Goal: Task Accomplishment & Management: Use online tool/utility

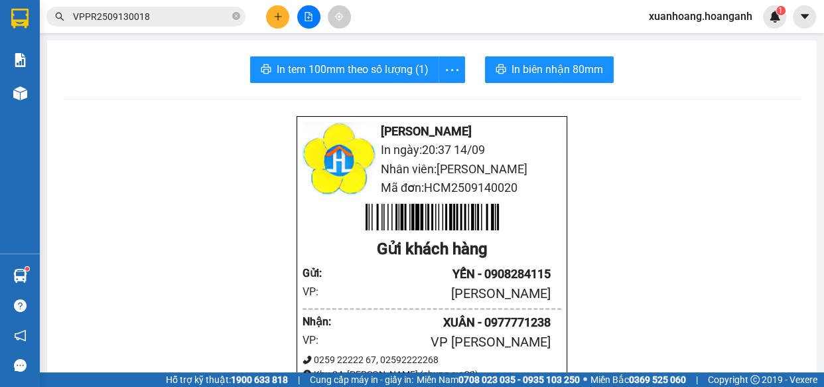
scroll to position [79, 0]
click at [714, 17] on span "xuanhoang.hoanganh" at bounding box center [700, 16] width 125 height 17
click at [693, 40] on span "Đăng xuất" at bounding box center [706, 41] width 97 height 15
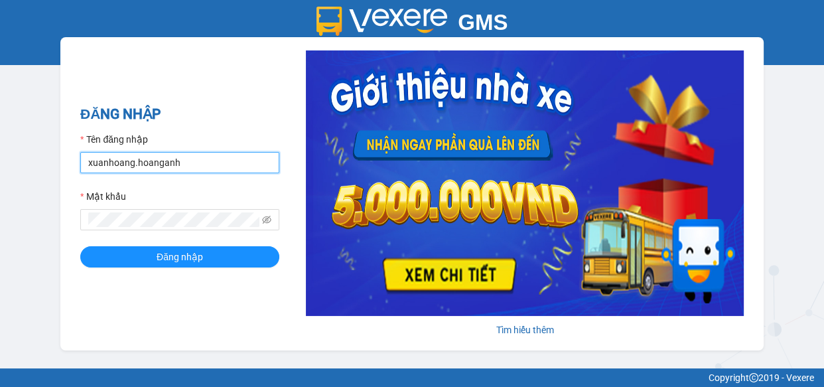
click at [186, 159] on input "xuanhoang.hoanganh" at bounding box center [179, 162] width 199 height 21
type input "maikhanh.hoanganh"
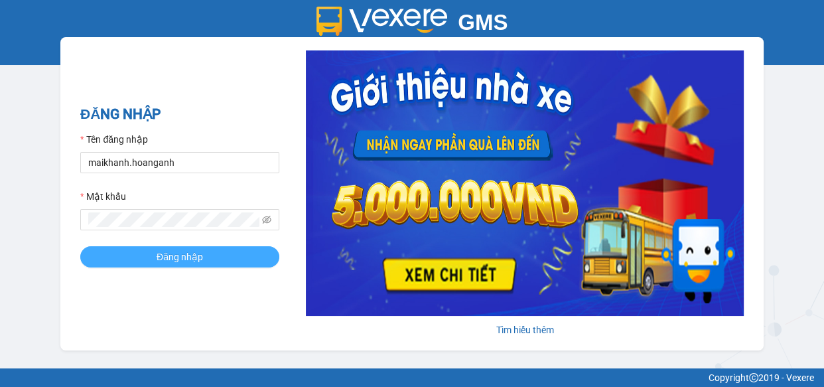
click at [218, 261] on button "Đăng nhập" at bounding box center [179, 256] width 199 height 21
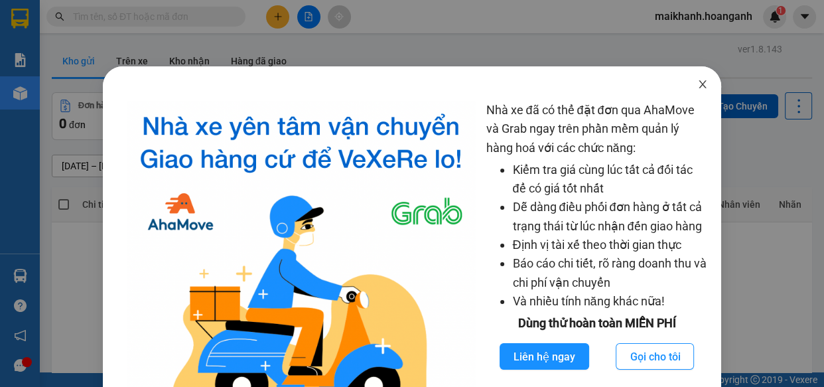
click at [698, 84] on icon "close" at bounding box center [701, 84] width 7 height 8
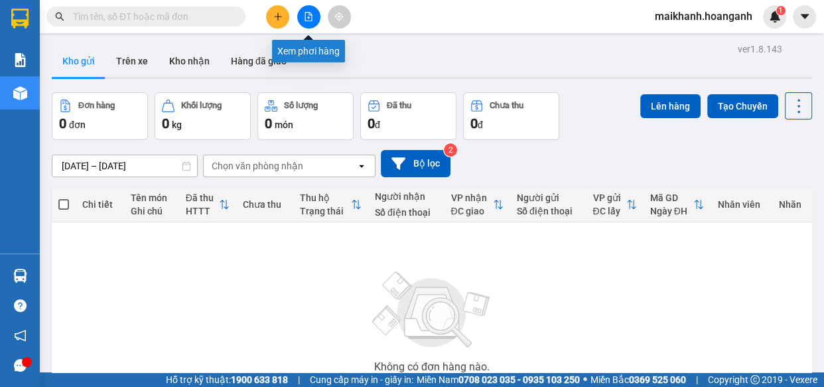
click at [309, 17] on icon "file-add" at bounding box center [308, 16] width 9 height 9
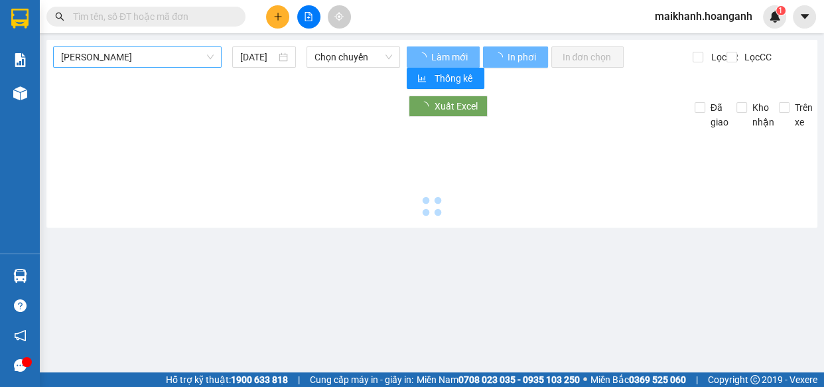
type input "[DATE]"
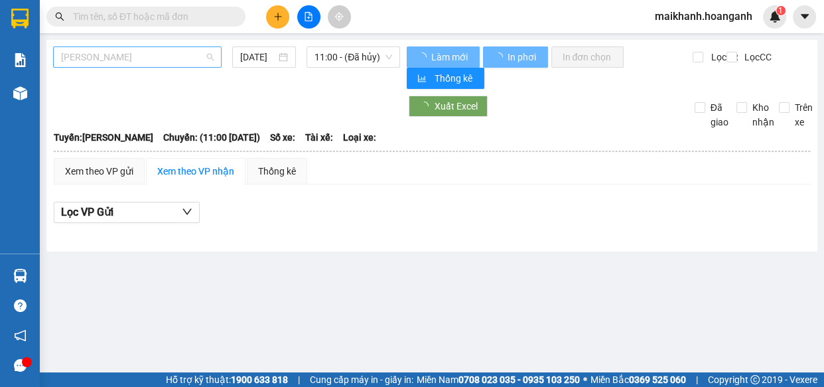
click at [168, 60] on span "[PERSON_NAME]" at bounding box center [137, 57] width 153 height 20
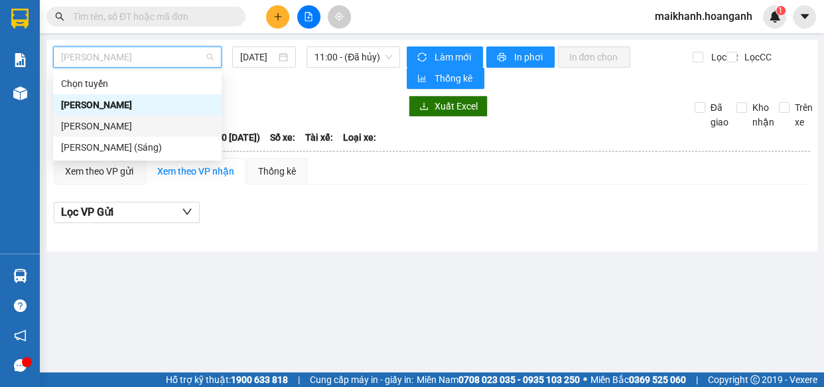
click at [149, 127] on div "[PERSON_NAME]" at bounding box center [137, 126] width 153 height 15
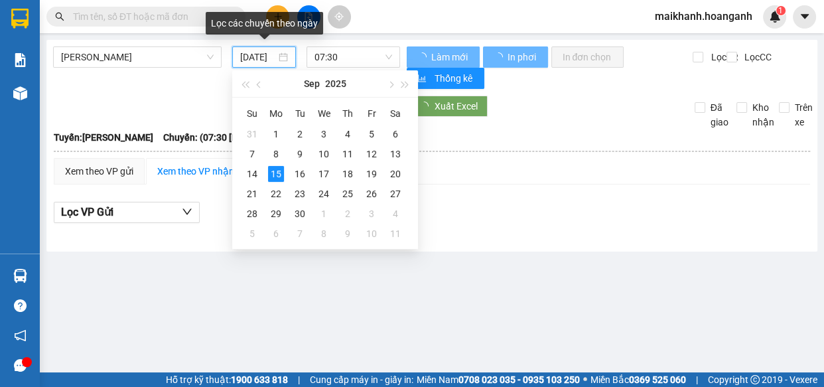
click at [265, 58] on input "[DATE]" at bounding box center [258, 57] width 36 height 15
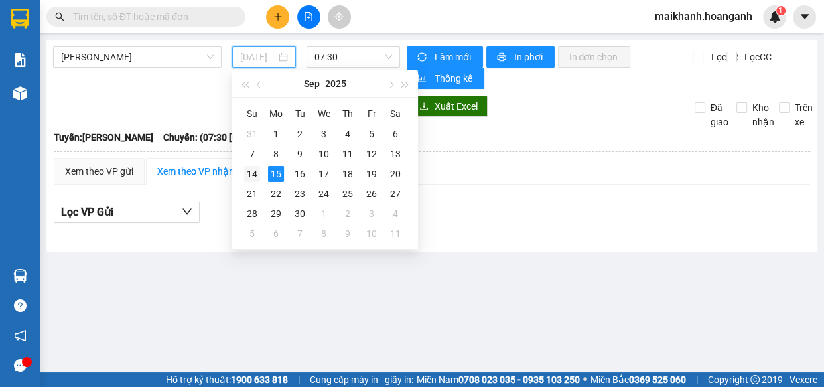
click at [252, 172] on div "14" at bounding box center [252, 174] width 16 height 16
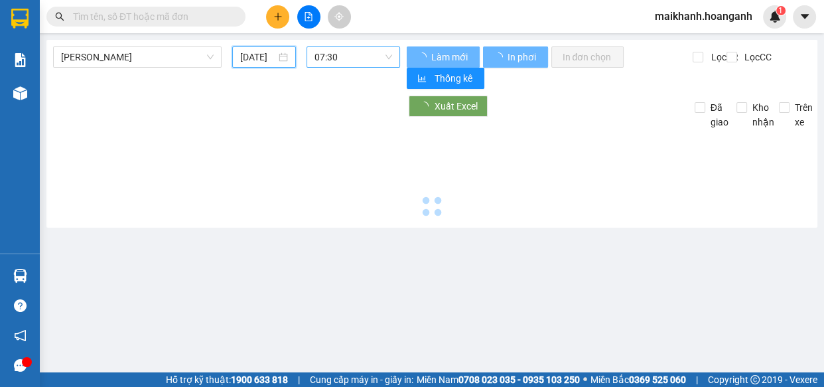
type input "[DATE]"
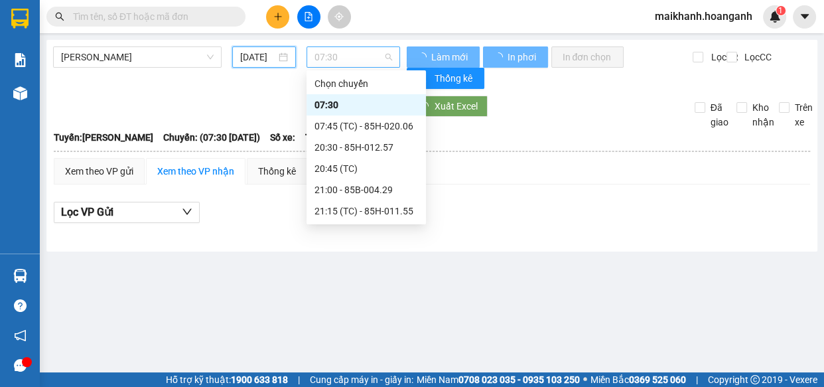
click at [375, 54] on span "07:30" at bounding box center [353, 57] width 78 height 20
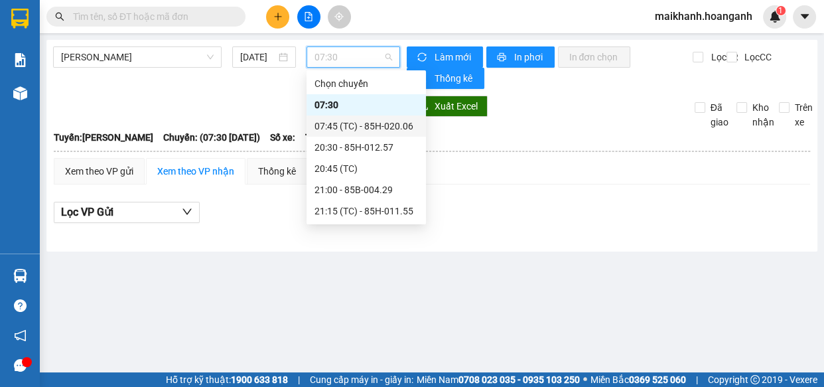
click at [373, 128] on div "07:45 (TC) - 85H-020.06" at bounding box center [365, 126] width 103 height 15
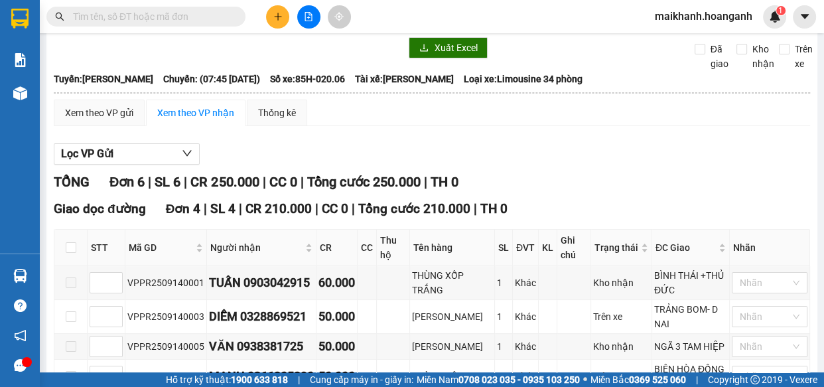
scroll to position [80, 0]
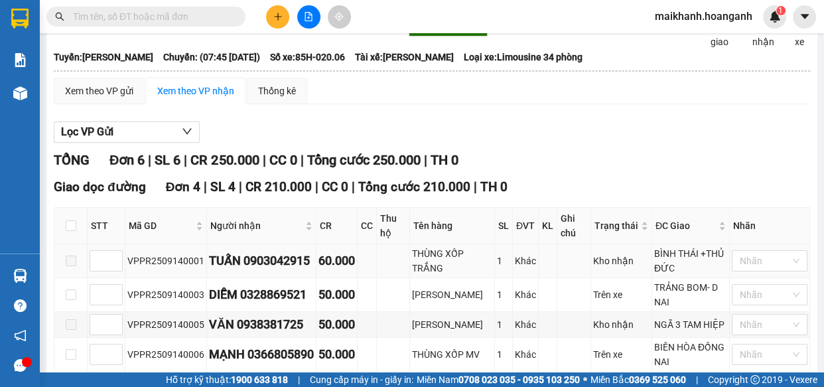
click at [73, 265] on label at bounding box center [71, 260] width 11 height 15
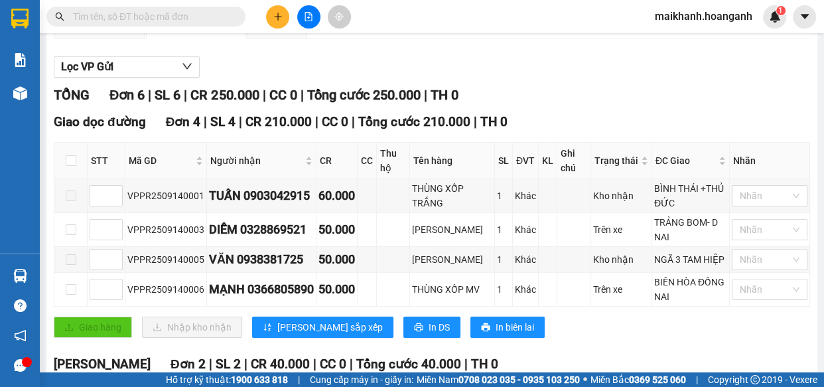
scroll to position [193, 0]
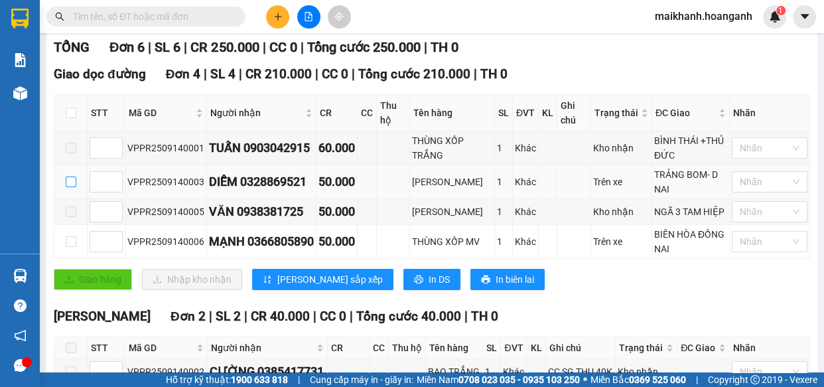
click at [70, 180] on input "checkbox" at bounding box center [71, 181] width 11 height 11
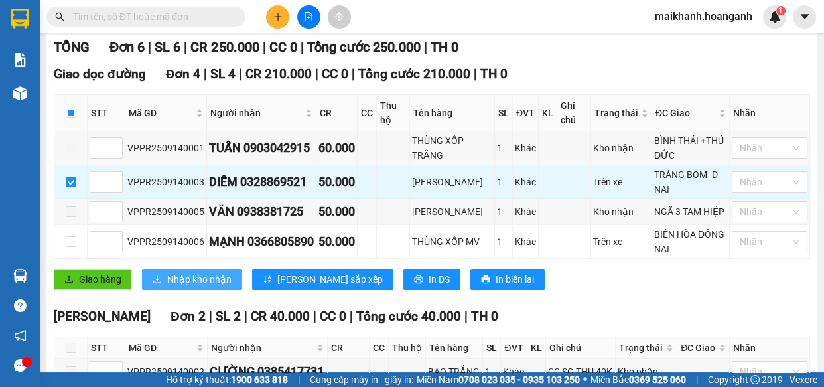
click at [196, 273] on span "Nhập kho nhận" at bounding box center [199, 279] width 64 height 15
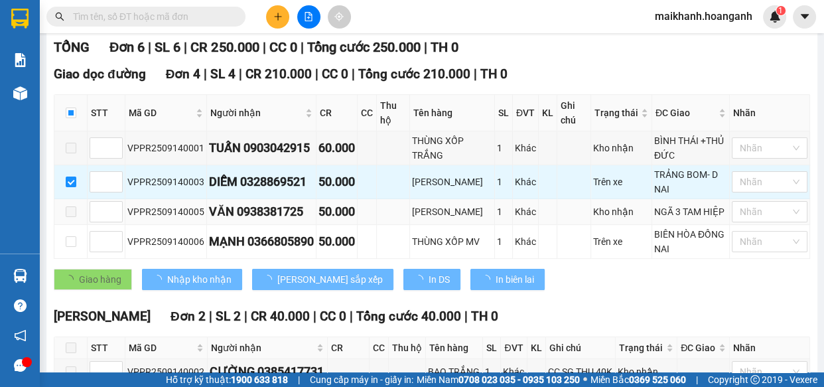
checkbox input "false"
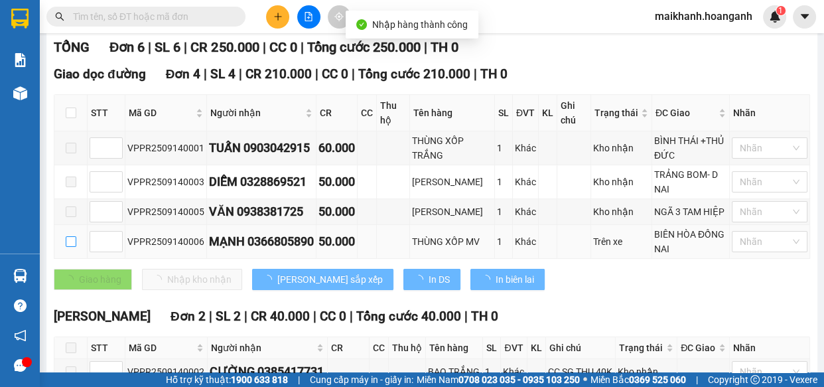
drag, startPoint x: 71, startPoint y: 242, endPoint x: 80, endPoint y: 251, distance: 12.2
click at [70, 243] on input "checkbox" at bounding box center [71, 241] width 11 height 11
checkbox input "true"
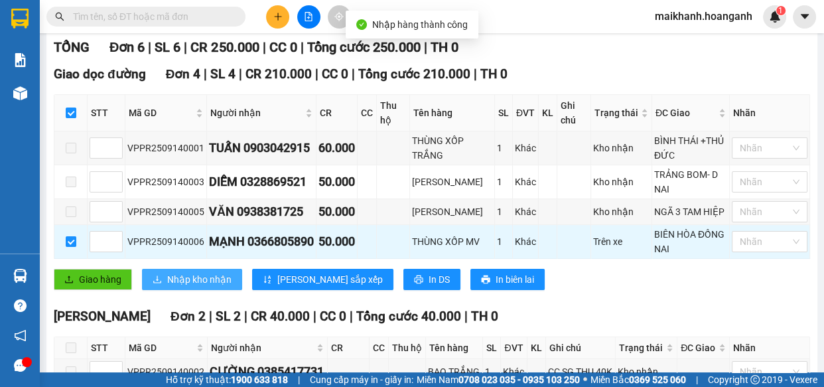
click at [182, 281] on span "Nhập kho nhận" at bounding box center [199, 279] width 64 height 15
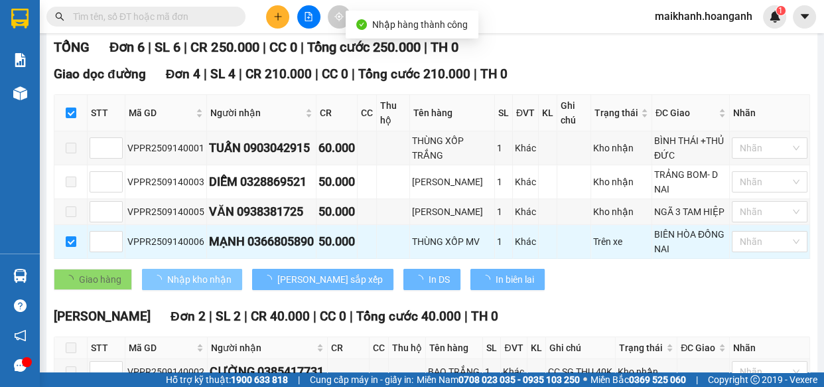
checkbox input "false"
